Goal: Task Accomplishment & Management: Manage account settings

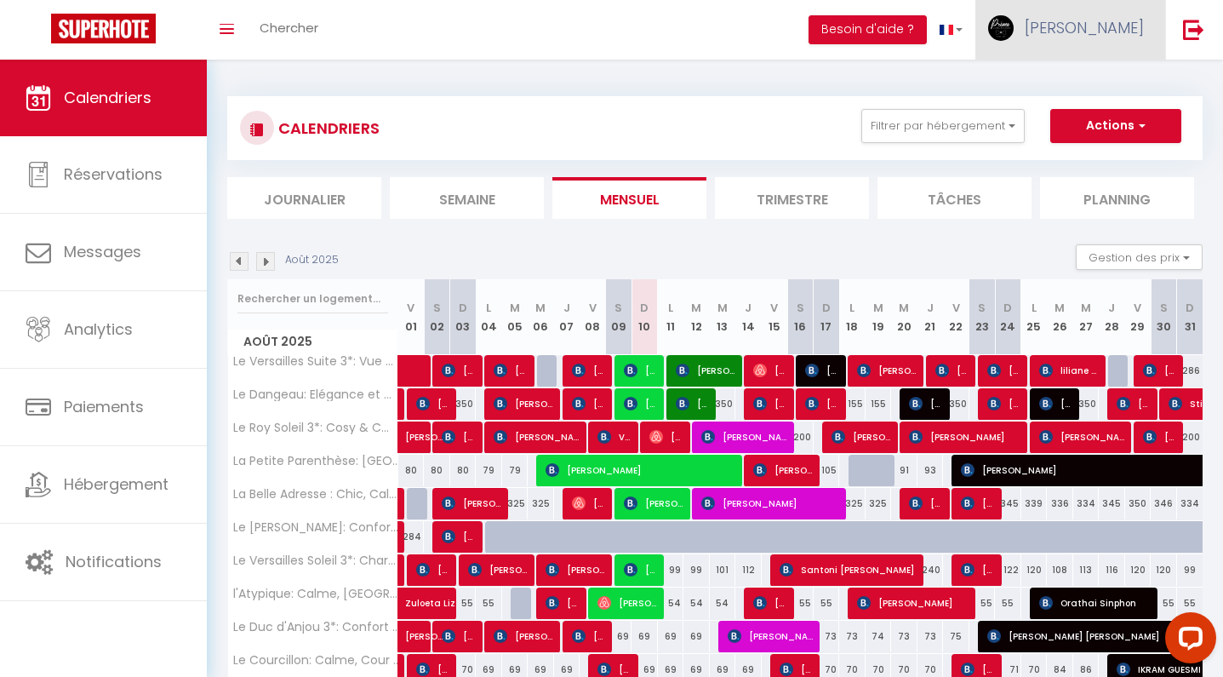
click at [1106, 30] on link "[PERSON_NAME]" at bounding box center [1070, 30] width 190 height 60
click at [1080, 88] on link "Paramètres" at bounding box center [1097, 85] width 126 height 29
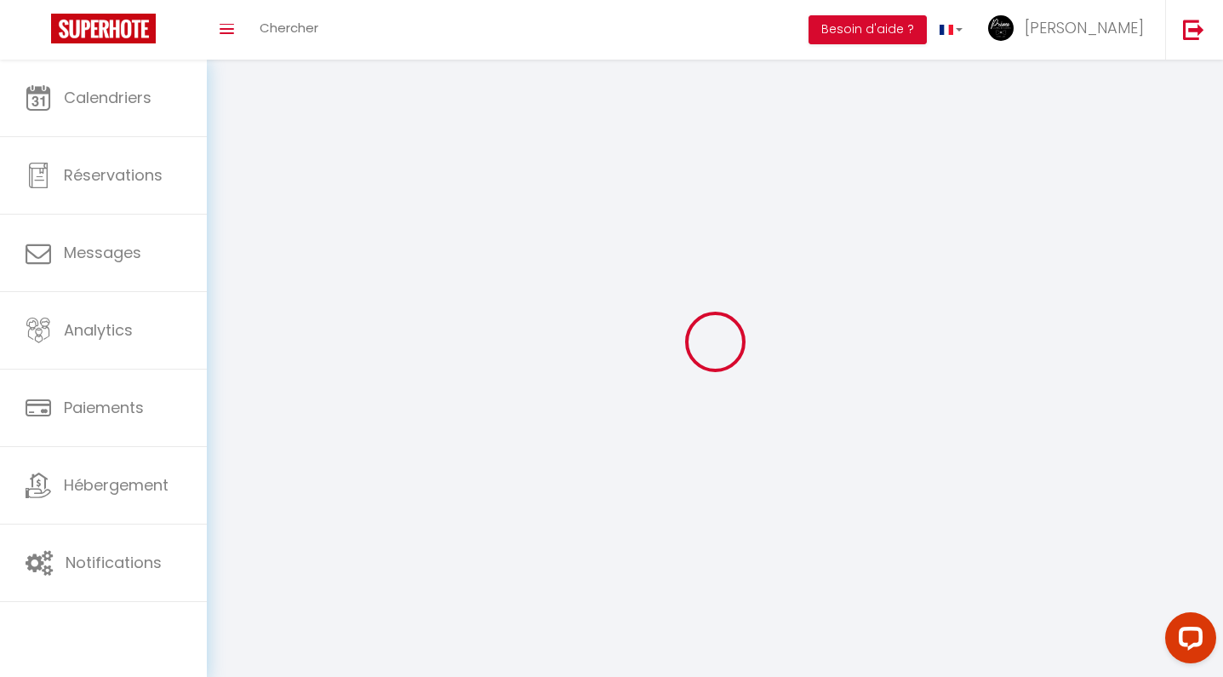
type input "[PERSON_NAME]"
type input "lhomme"
type input "0629532870"
type input "[STREET_ADDRESS]"
type input "78000"
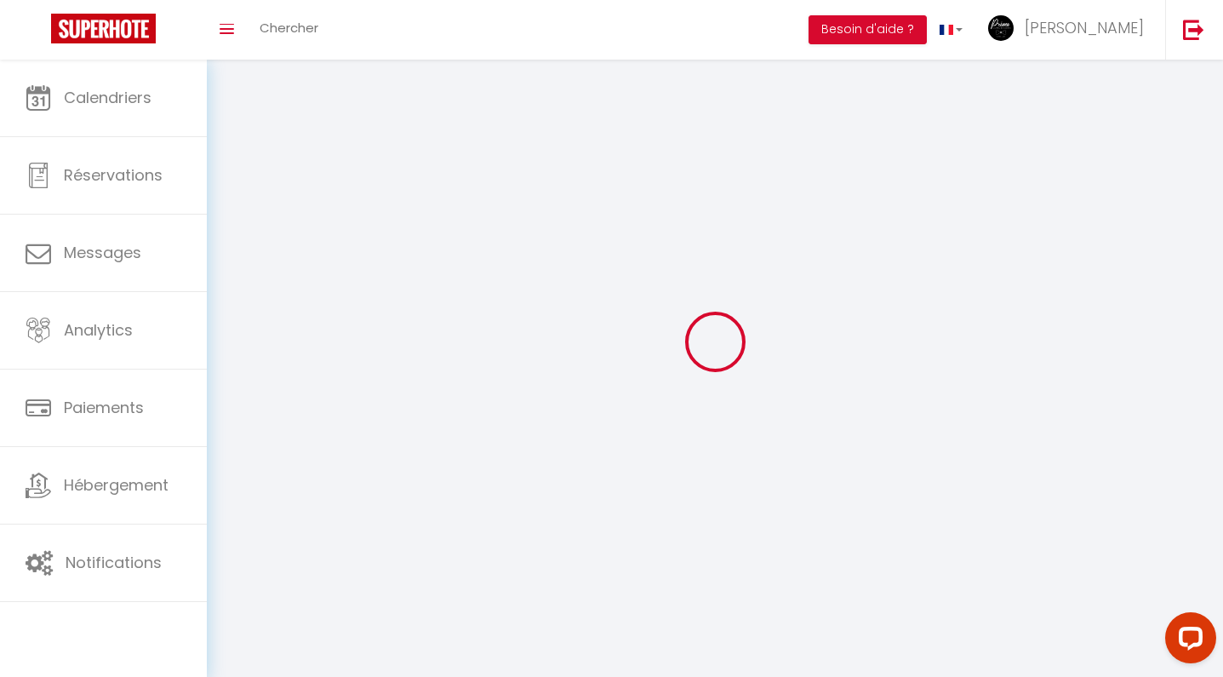
type input "versailles"
type input "XFsKvk2dIc3TebWlI58VPuxRJ"
type input "zRwOmdbngRasW5Yj8fV6tkba6"
select select "1"
select select "28"
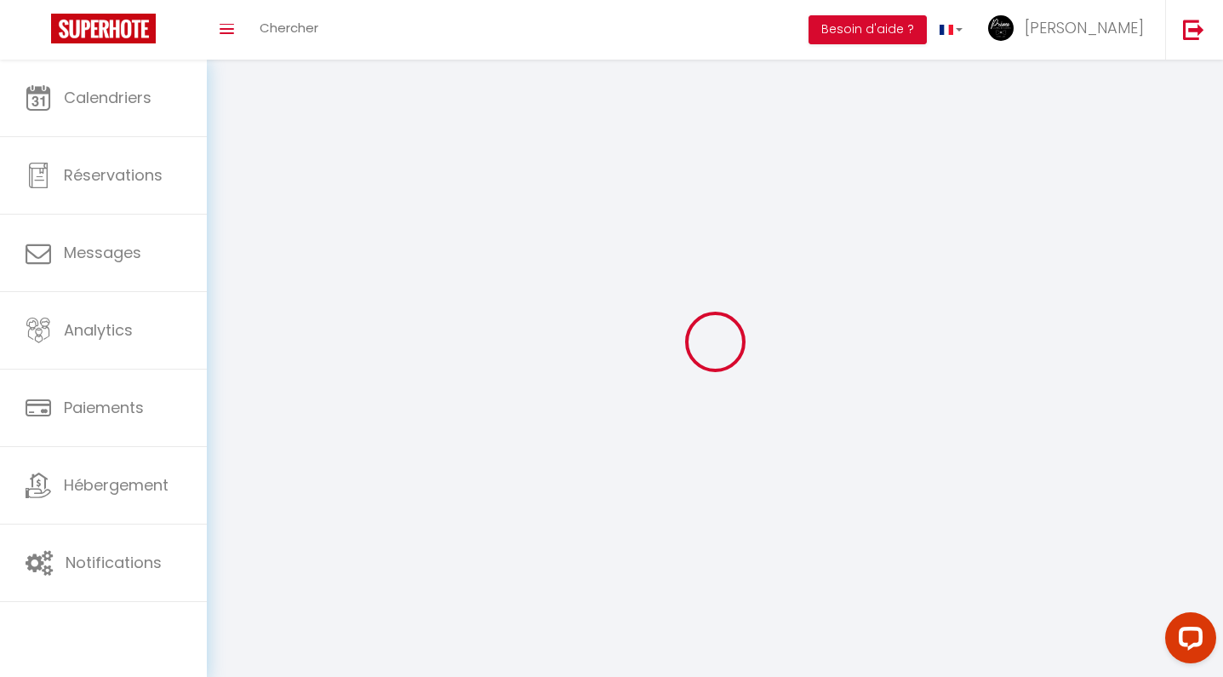
select select "fr"
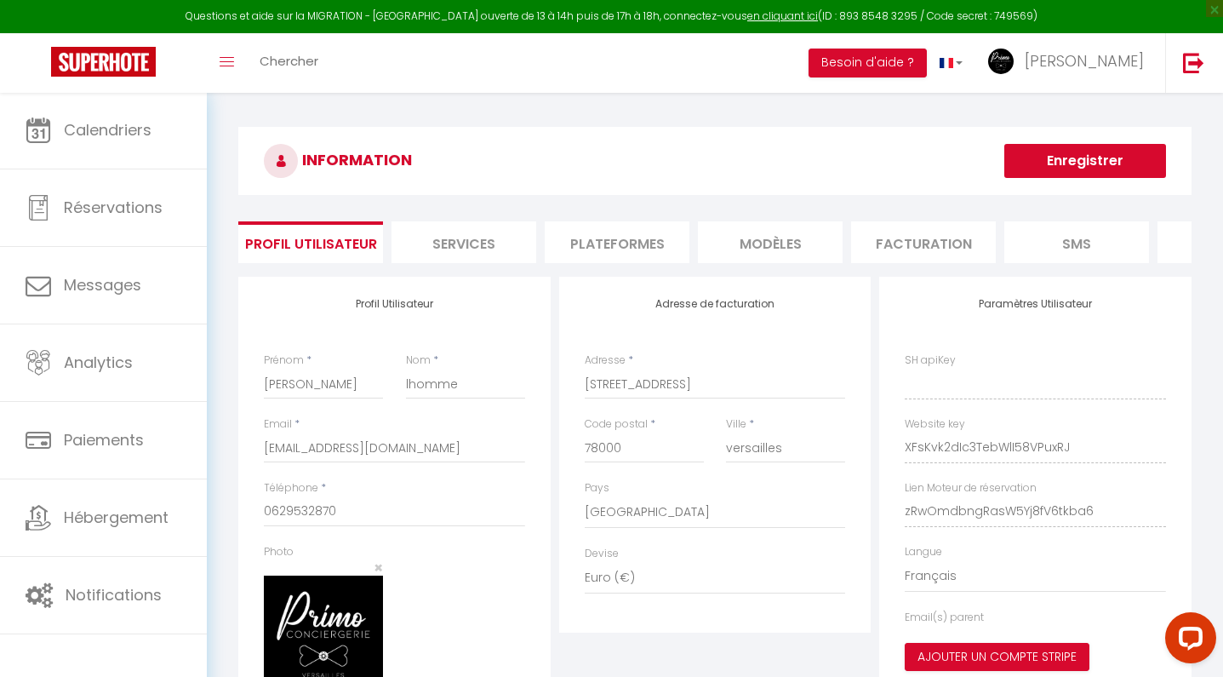
type input "XFsKvk2dIc3TebWlI58VPuxRJ"
type input "zRwOmdbngRasW5Yj8fV6tkba6"
type input "[URL][DOMAIN_NAME]"
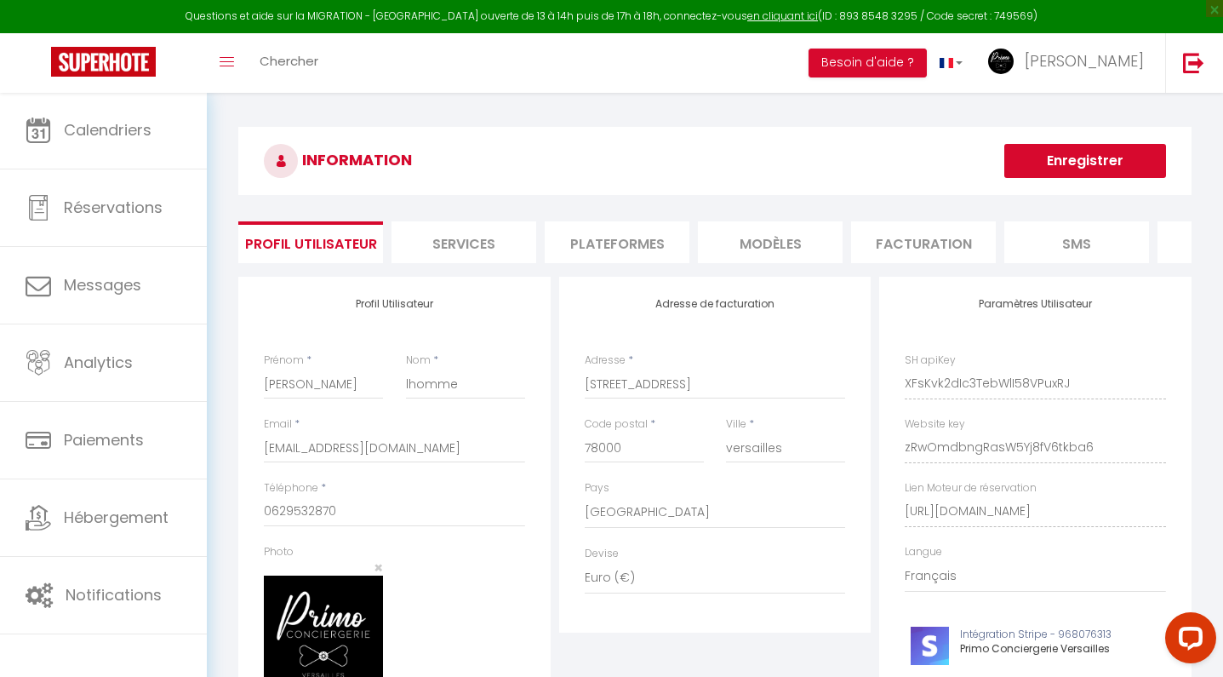
click at [641, 234] on li "Plateformes" at bounding box center [617, 242] width 145 height 42
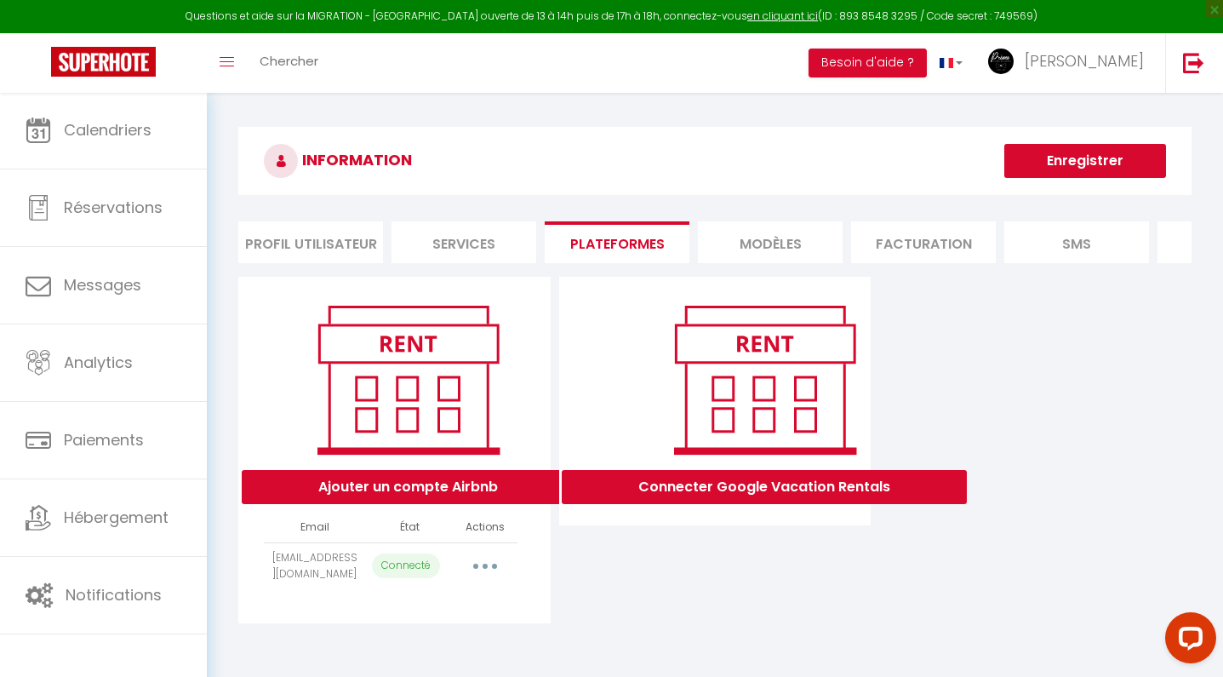
click at [460, 481] on button "Ajouter un compte Airbnb" at bounding box center [408, 487] width 333 height 34
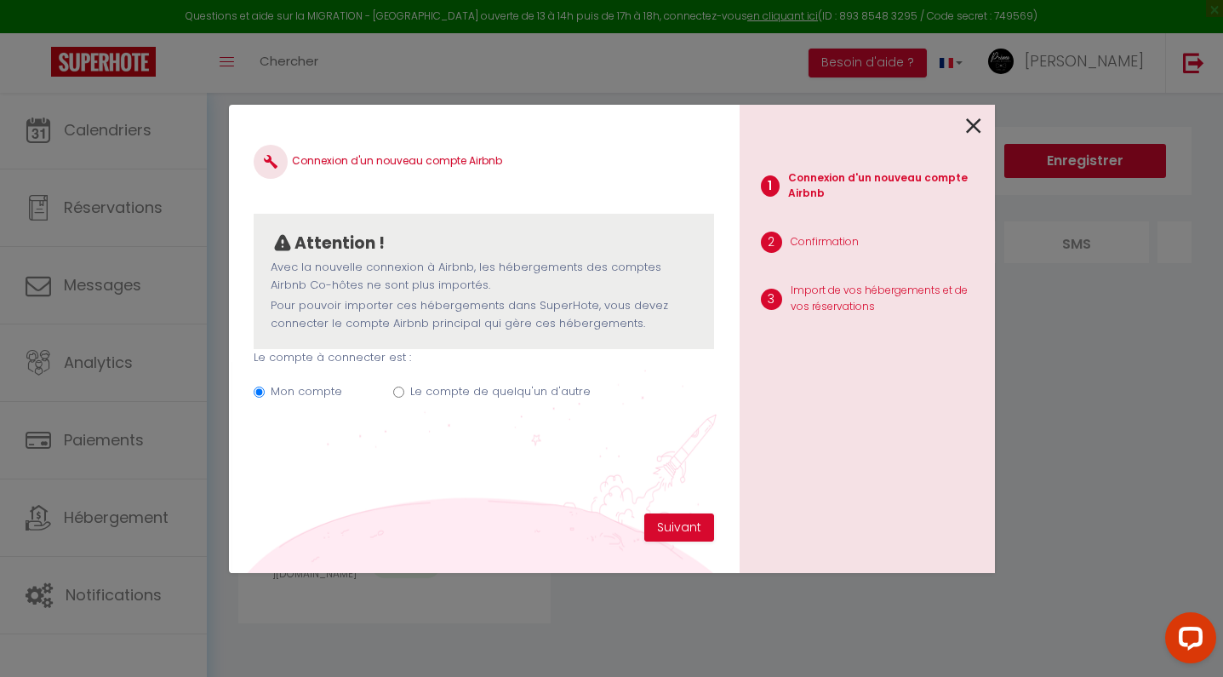
click at [978, 134] on icon at bounding box center [973, 126] width 15 height 26
